Goal: Information Seeking & Learning: Learn about a topic

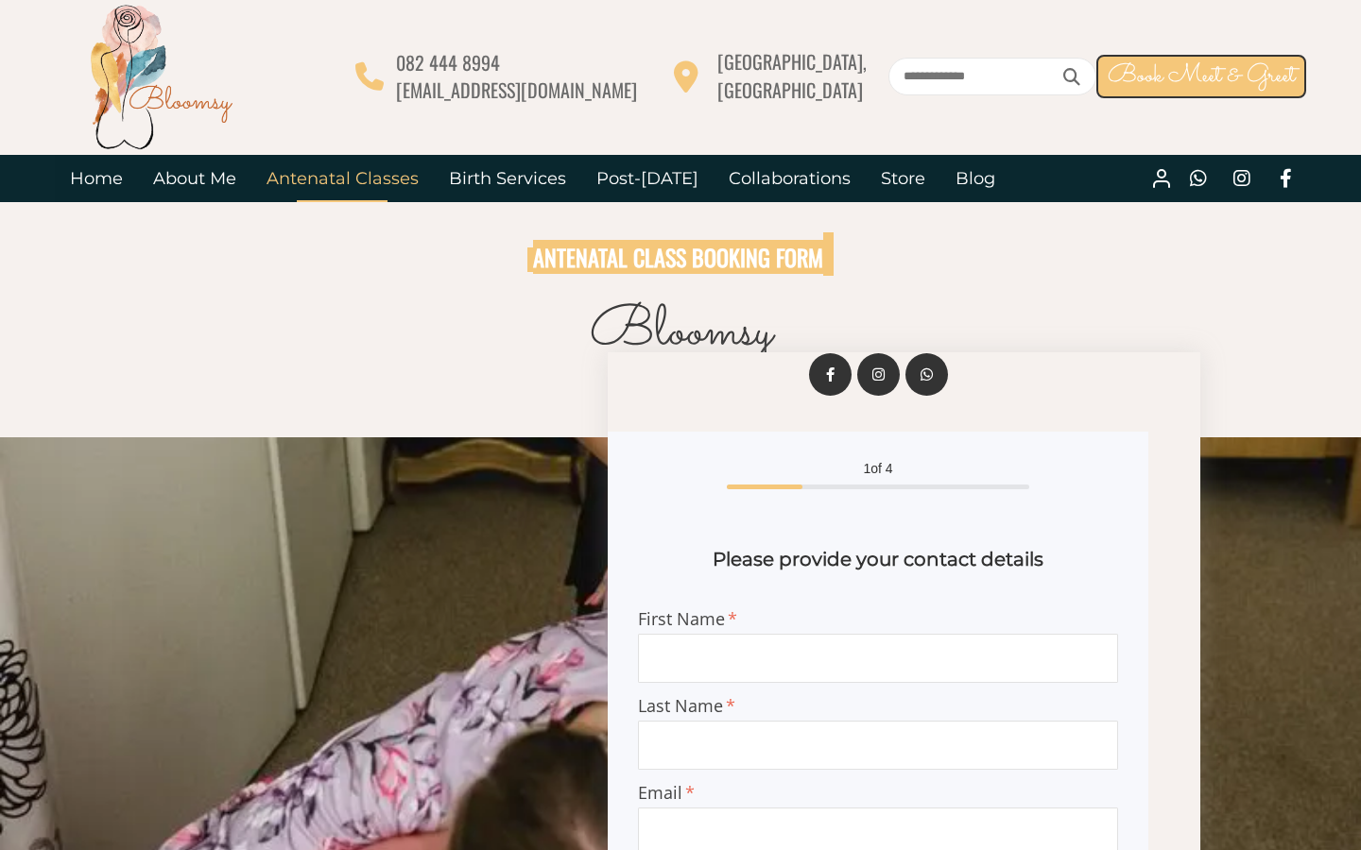
click at [357, 179] on link "Antenatal Classes" at bounding box center [342, 178] width 182 height 47
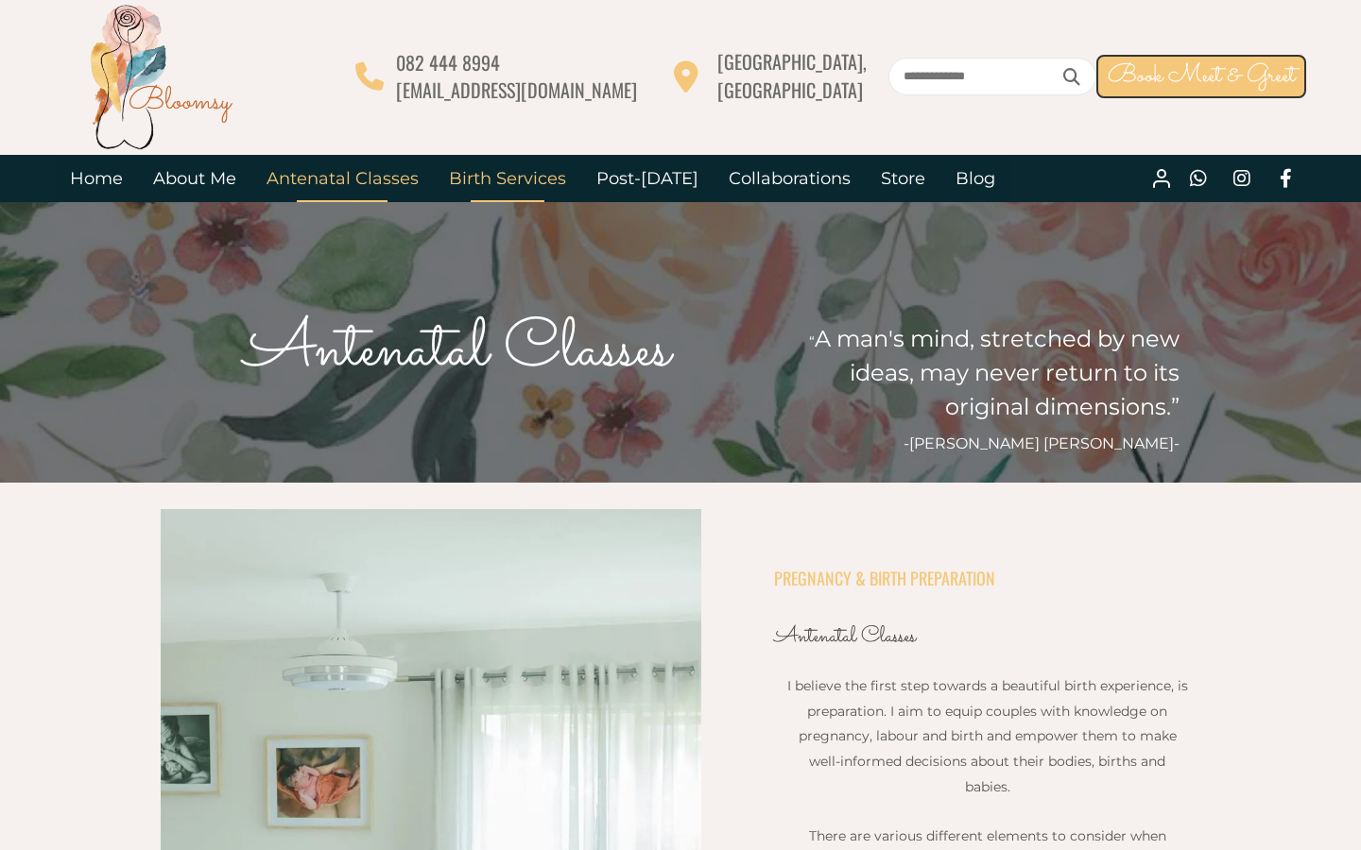
click at [531, 184] on link "Birth Services" at bounding box center [507, 178] width 147 height 47
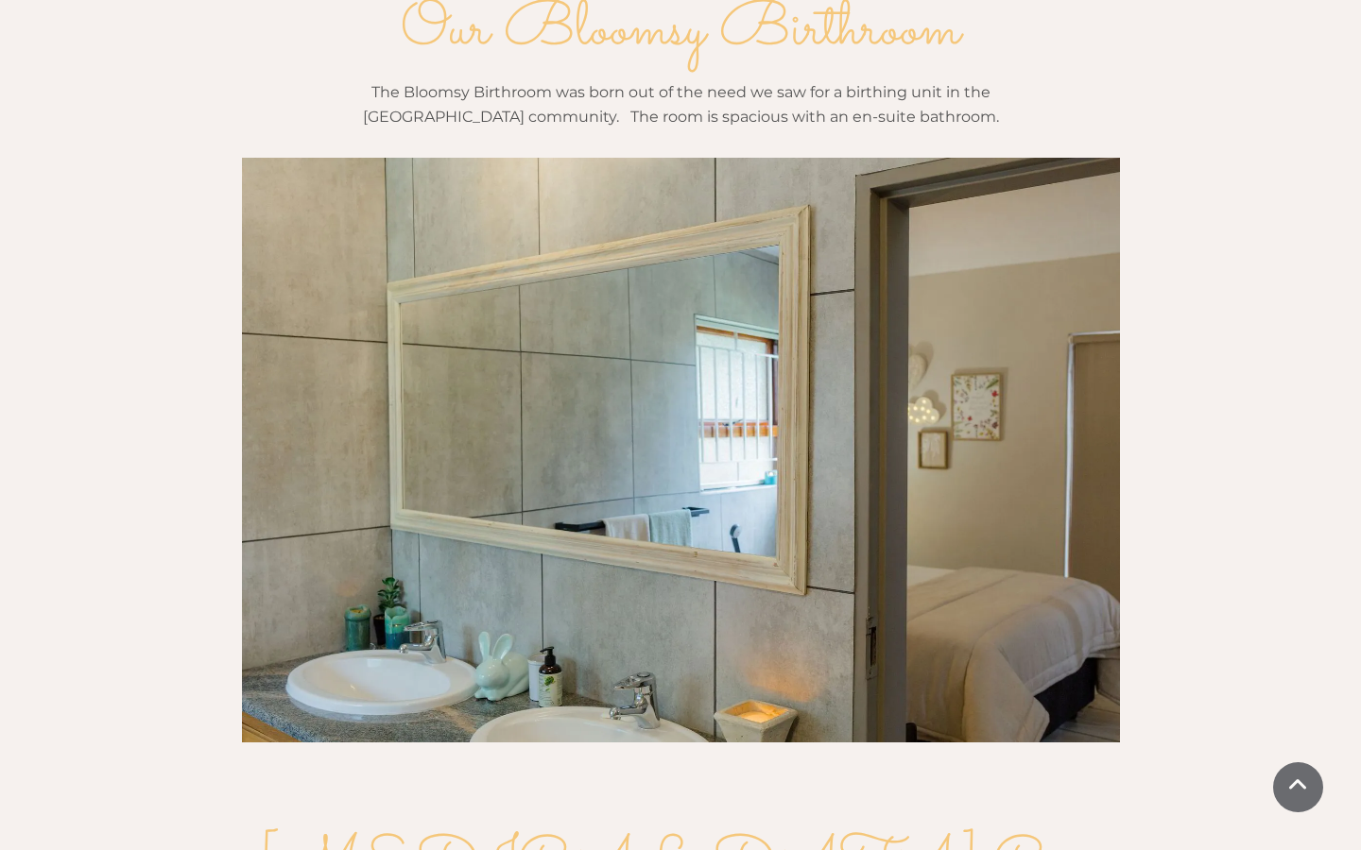
scroll to position [1940, 0]
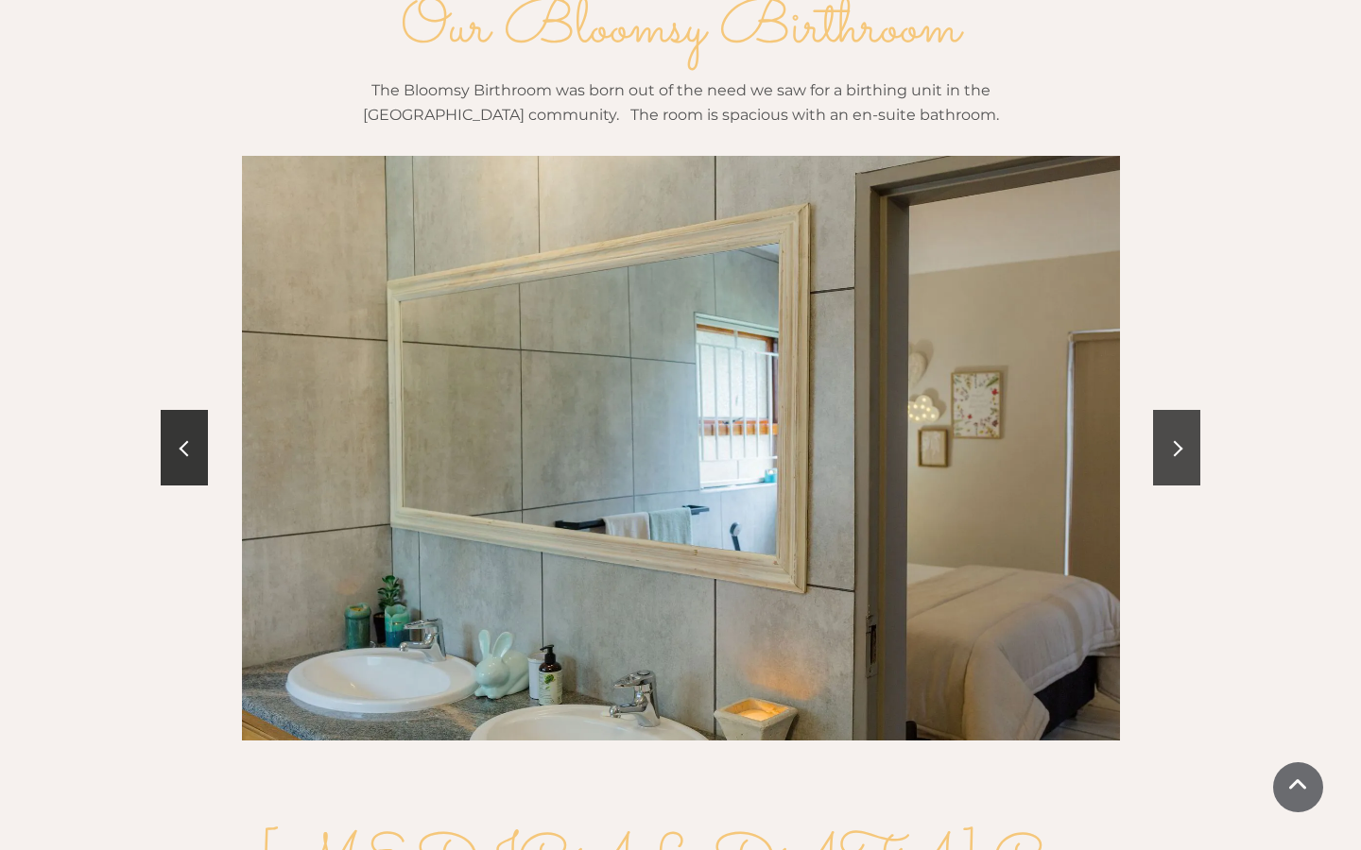
click at [1182, 410] on link at bounding box center [1176, 448] width 47 height 76
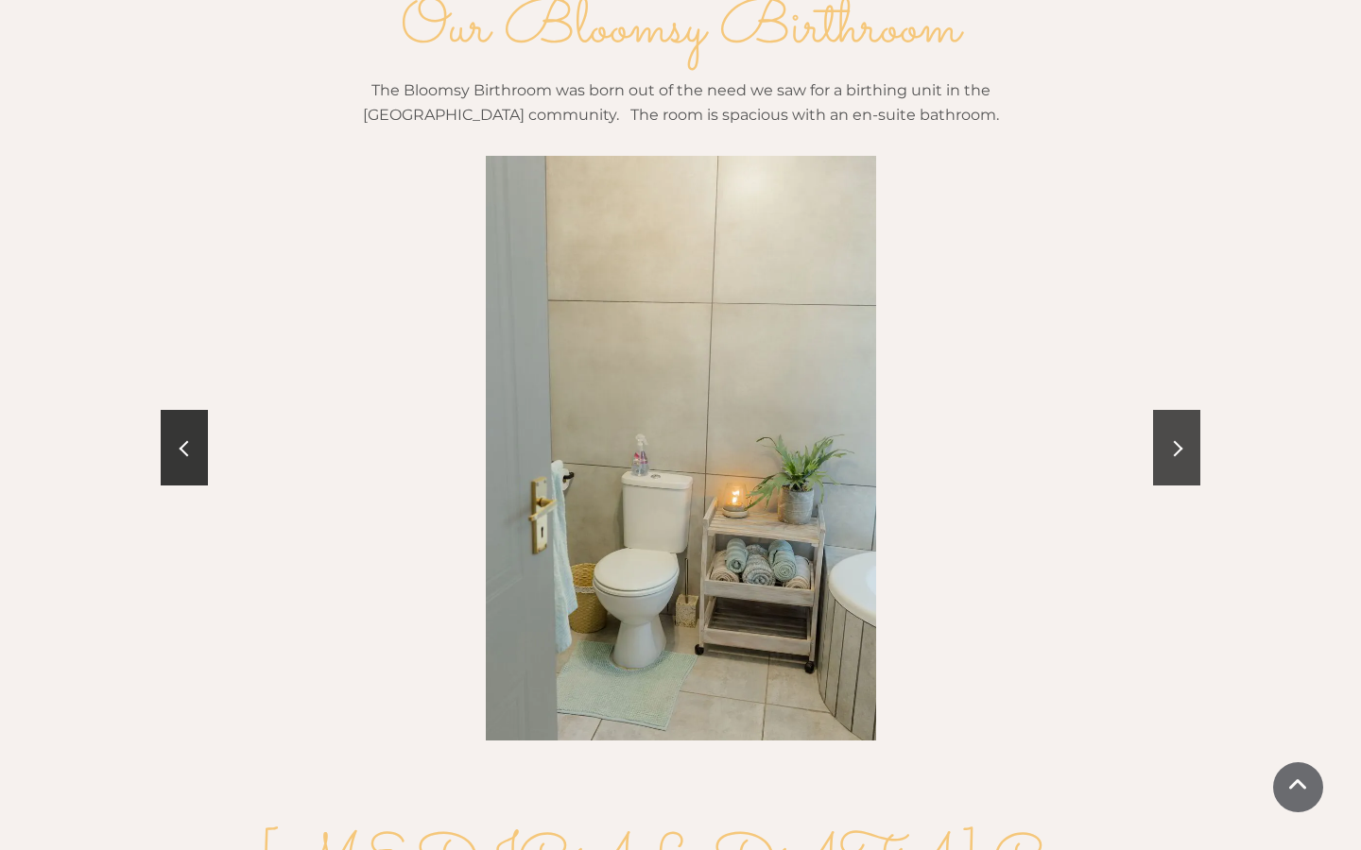
click at [1182, 410] on link at bounding box center [1176, 448] width 47 height 76
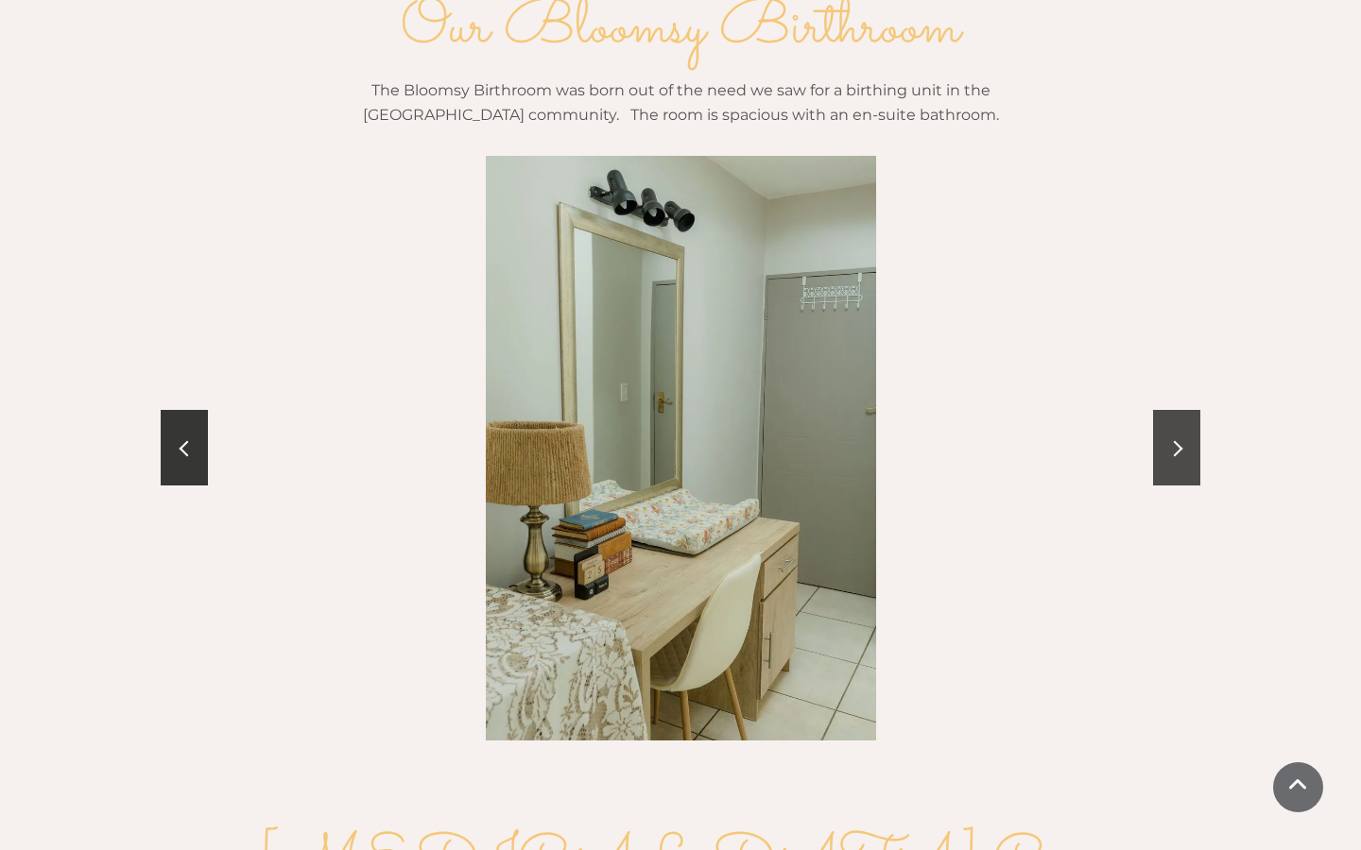
click at [1182, 410] on link at bounding box center [1176, 448] width 47 height 76
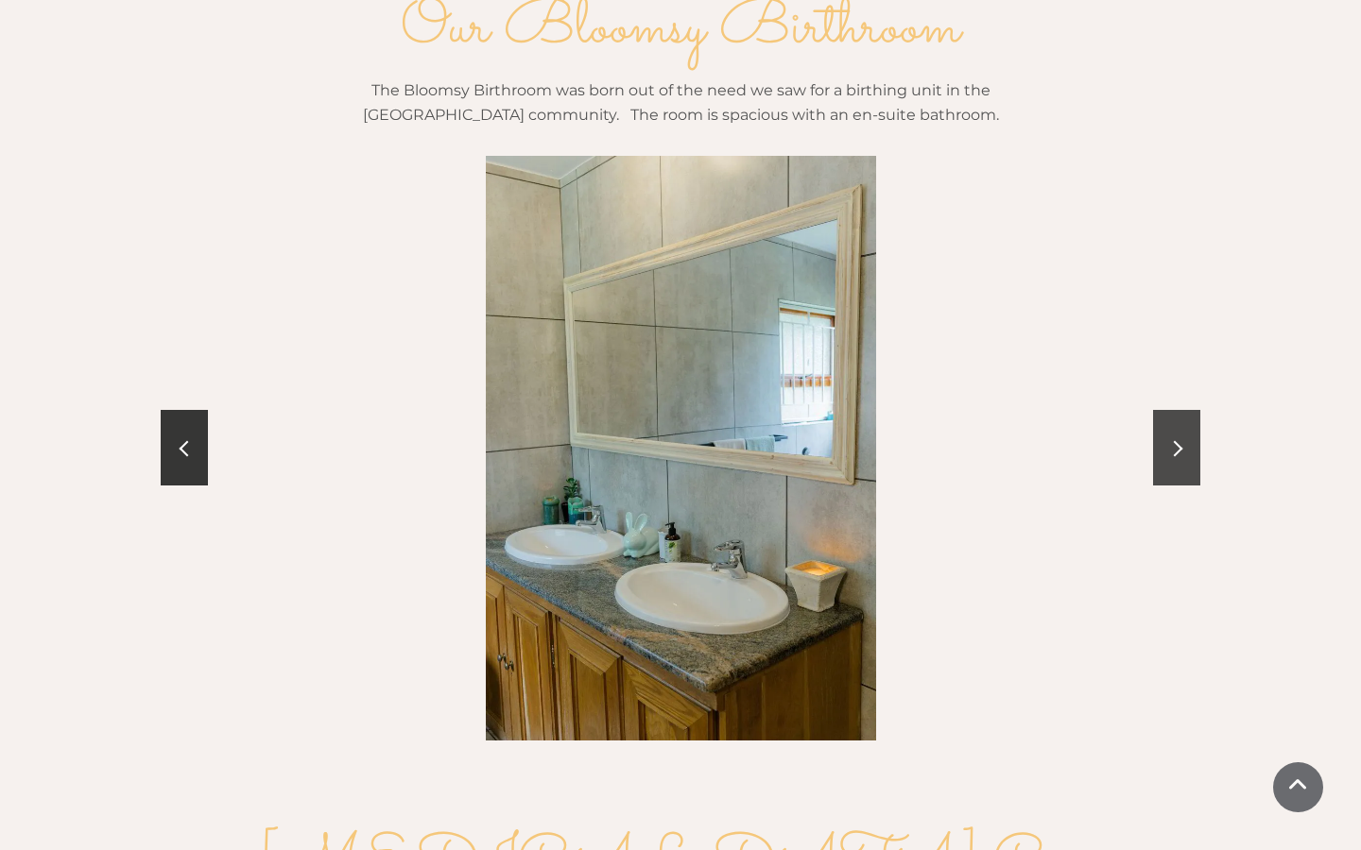
click at [1182, 410] on link at bounding box center [1176, 448] width 47 height 76
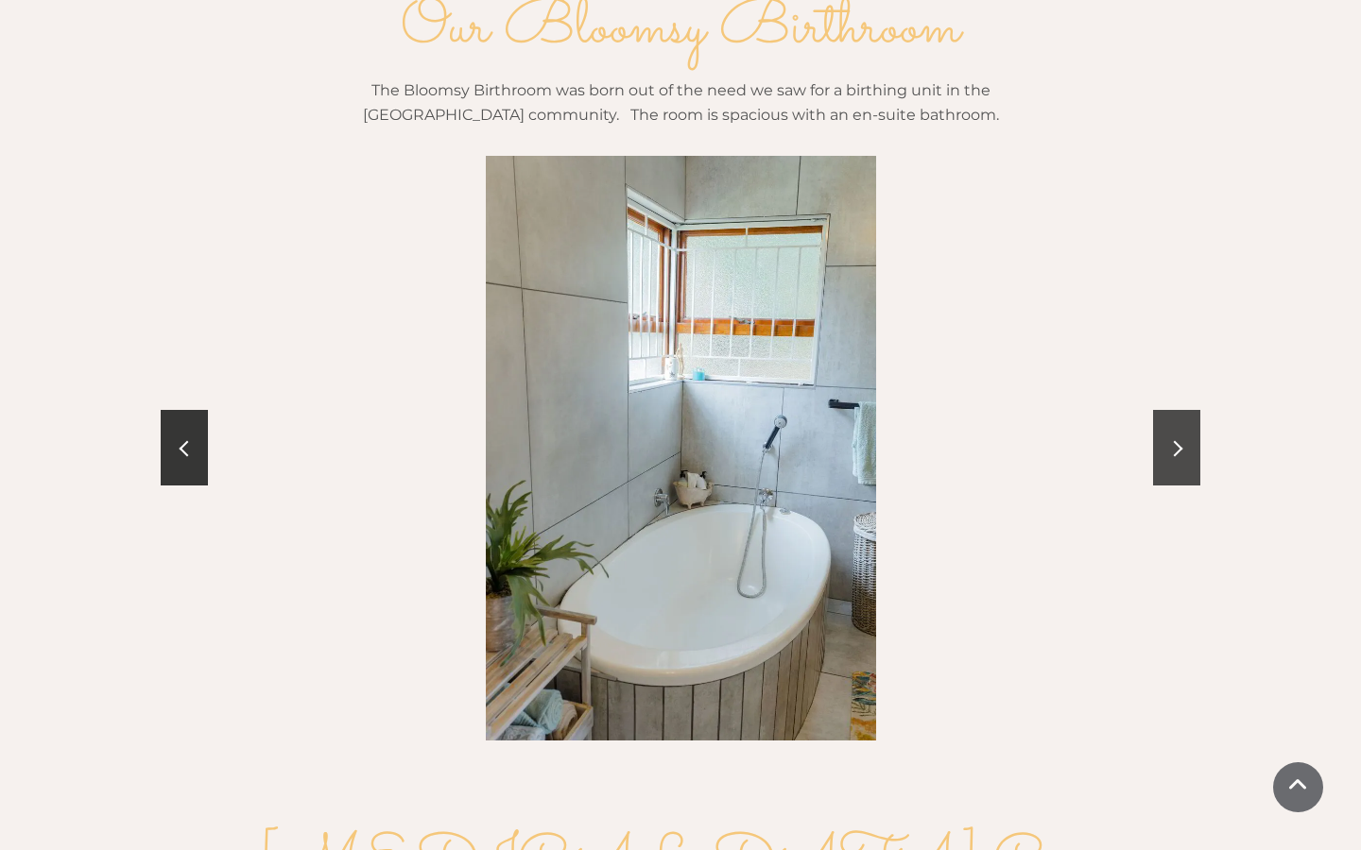
click at [1182, 410] on link at bounding box center [1176, 448] width 47 height 76
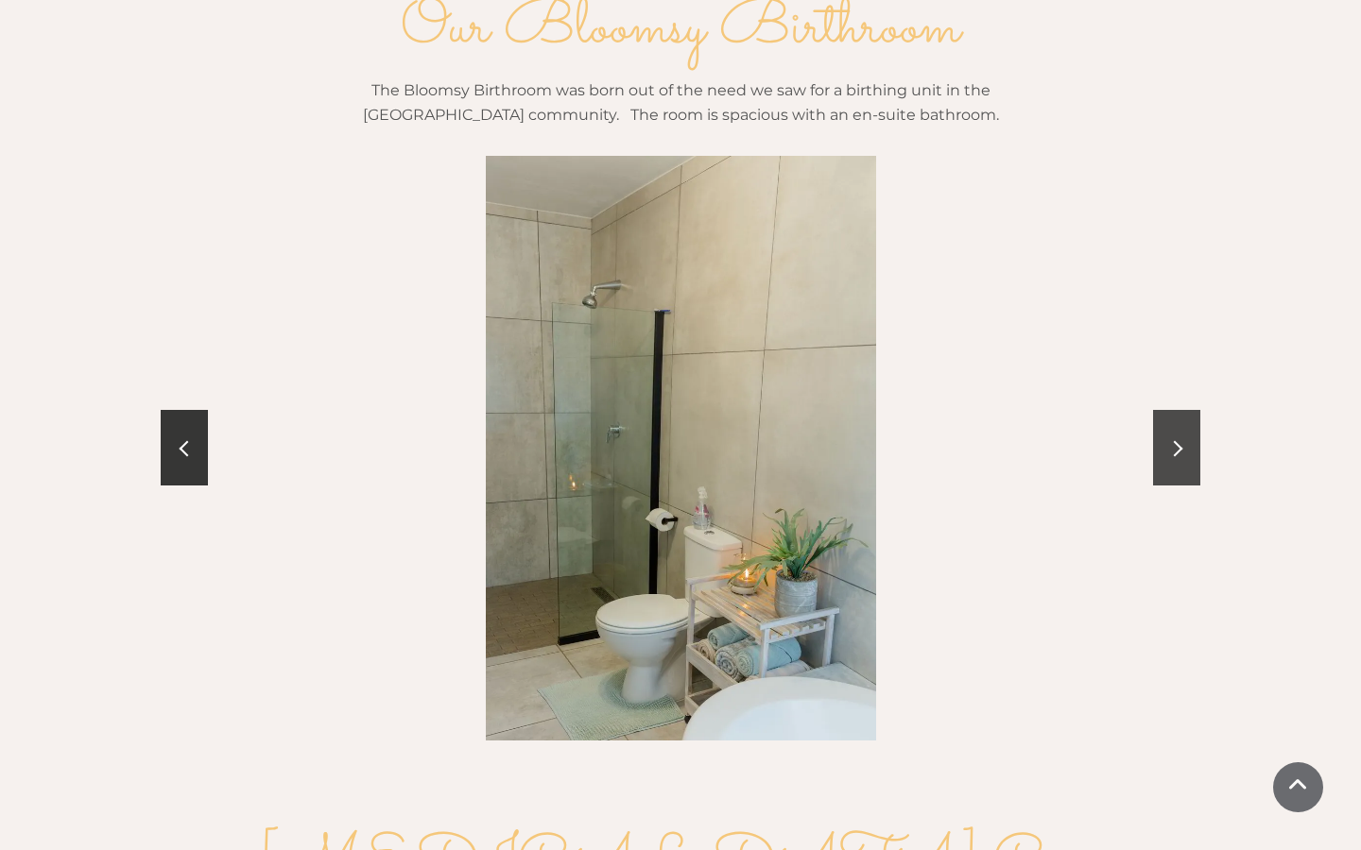
click at [1182, 410] on link at bounding box center [1176, 448] width 47 height 76
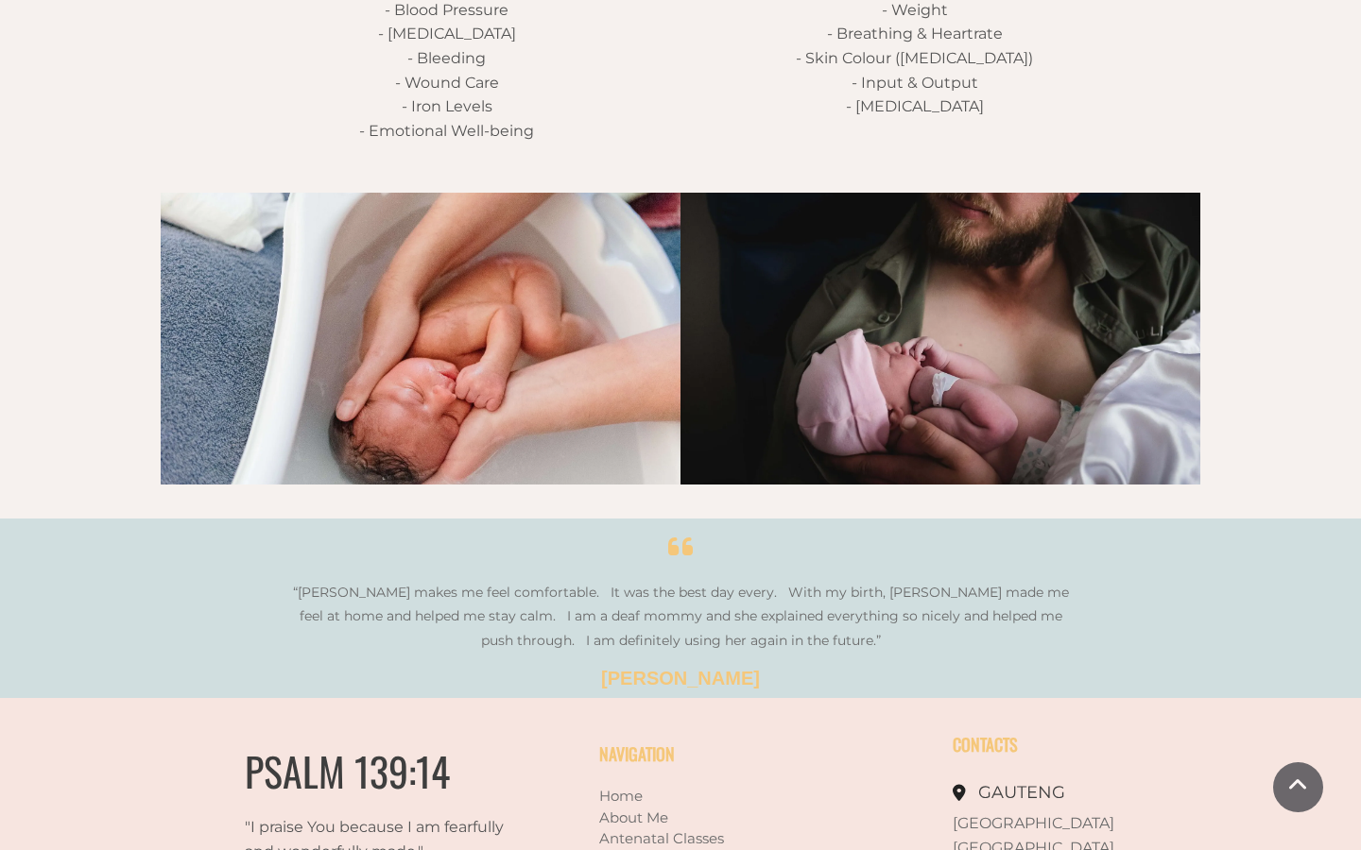
scroll to position [3170, 0]
